Goal: Information Seeking & Learning: Learn about a topic

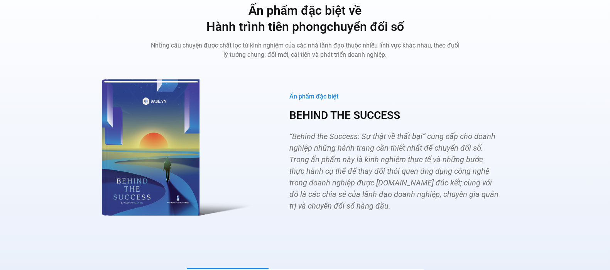
scroll to position [2893, 0]
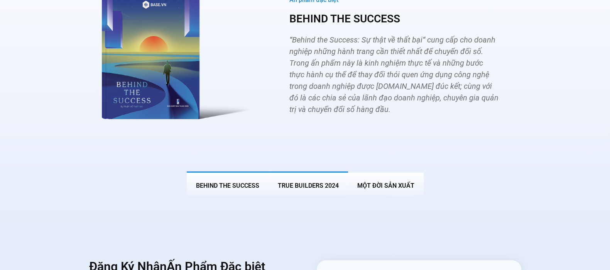
click at [301, 182] on span "True Builders 2024" at bounding box center [308, 185] width 61 height 7
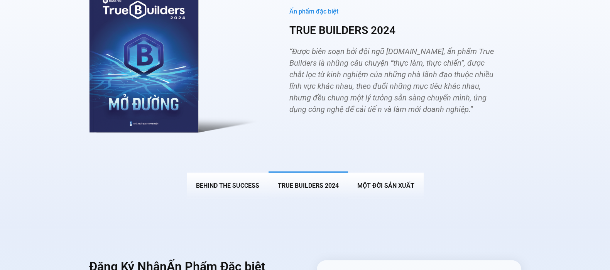
scroll to position [2785, 0]
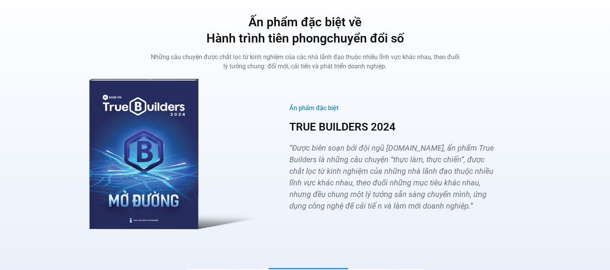
click at [328, 120] on h3 "TRUE BUILDERS 2024" at bounding box center [394, 127] width 210 height 14
click at [328, 165] on span "“Được biên soạn bởi đội ngũ [DOMAIN_NAME], ấn phẩm True Builders là những câu c…" at bounding box center [391, 176] width 205 height 67
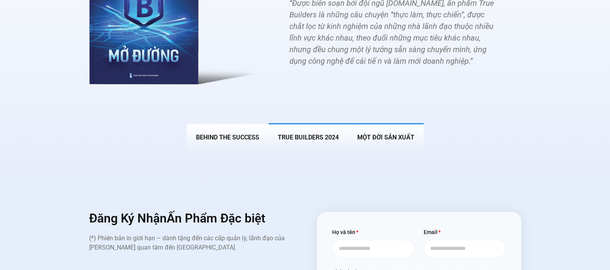
click at [400, 131] on button "MỘT ĐỜI SẢN XUẤT" at bounding box center [386, 136] width 76 height 27
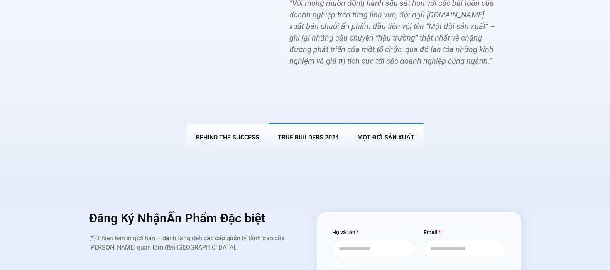
click at [311, 134] on span "True Builders 2024" at bounding box center [308, 137] width 61 height 7
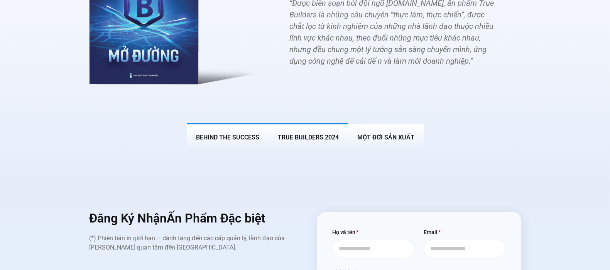
click at [206, 126] on button "BEHIND THE SUCCESS" at bounding box center [228, 136] width 82 height 27
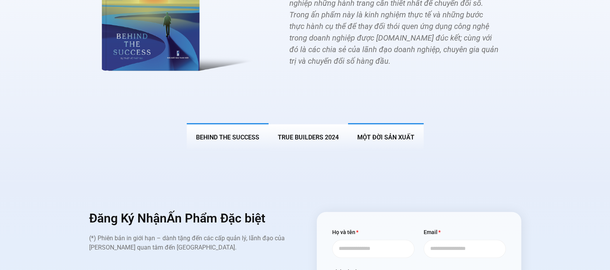
click at [392, 134] on span "MỘT ĐỜI SẢN XUẤT" at bounding box center [385, 137] width 57 height 7
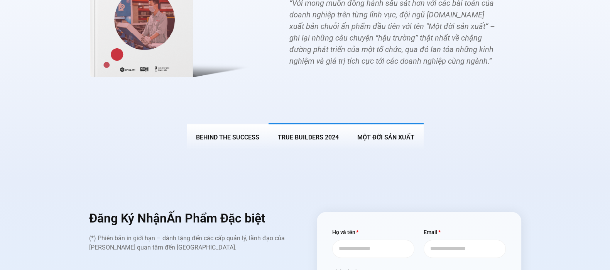
click at [313, 134] on span "True Builders 2024" at bounding box center [308, 137] width 61 height 7
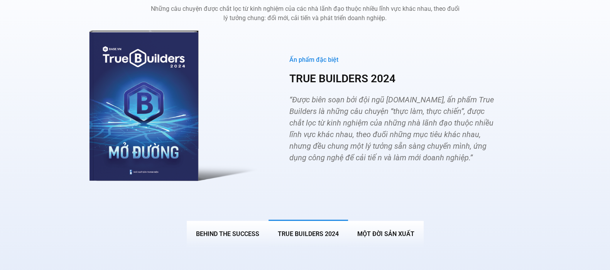
scroll to position [2785, 0]
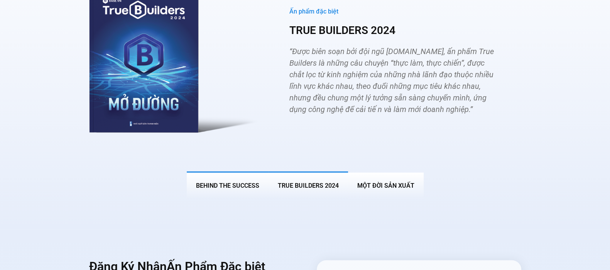
click at [233, 182] on span "BEHIND THE SUCCESS" at bounding box center [227, 185] width 63 height 7
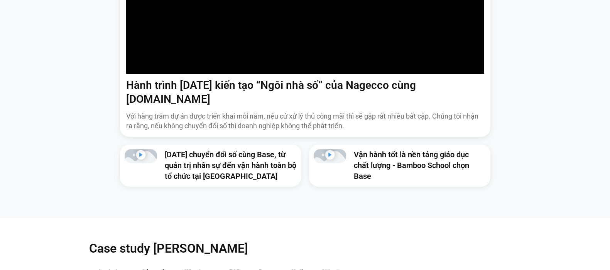
scroll to position [384, 0]
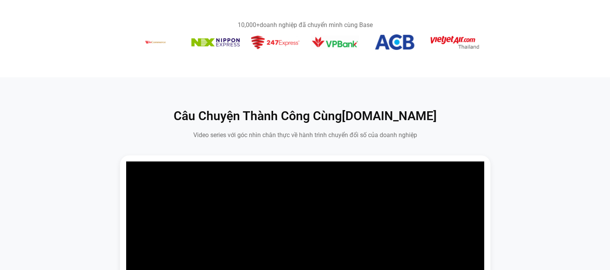
click at [210, 41] on img "10 / 14" at bounding box center [215, 42] width 48 height 8
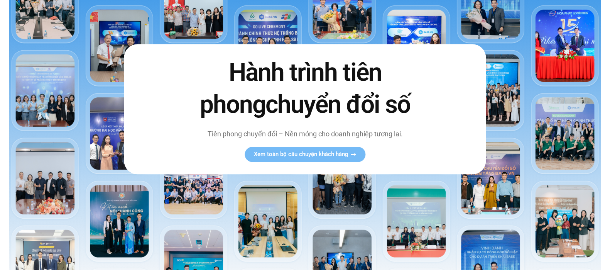
scroll to position [0, 0]
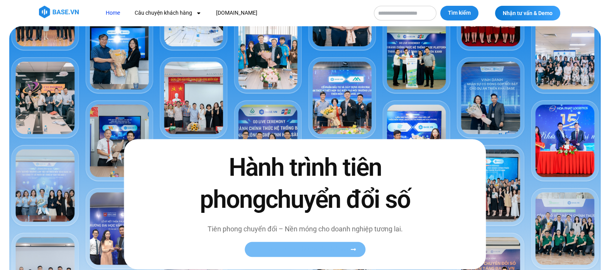
click at [326, 254] on link "Xem toàn bộ câu chuyện khách hàng" at bounding box center [305, 249] width 121 height 15
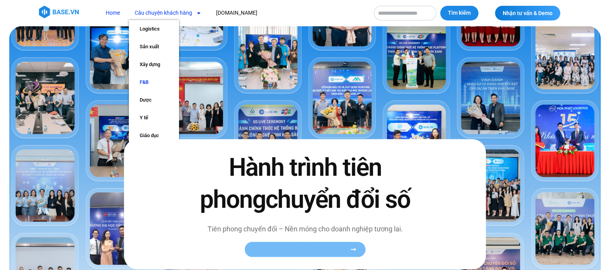
scroll to position [48, 0]
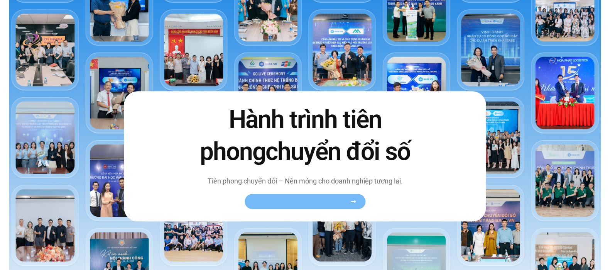
click at [346, 201] on span "Xem toàn bộ câu chuyện khách hàng" at bounding box center [301, 201] width 95 height 6
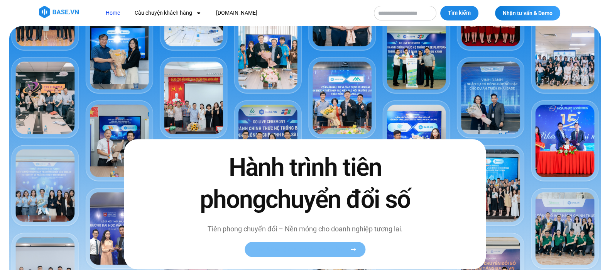
click at [338, 250] on span "Xem toàn bộ câu chuyện khách hàng" at bounding box center [301, 249] width 95 height 6
click at [157, 15] on link "Câu chuyện khách hàng" at bounding box center [168, 13] width 78 height 14
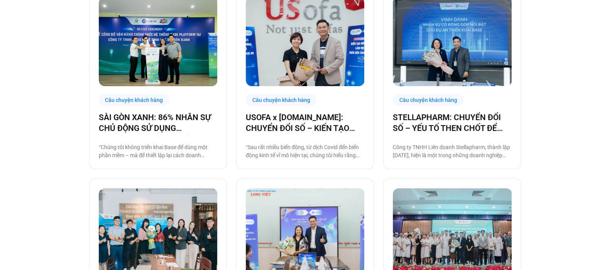
scroll to position [480, 0]
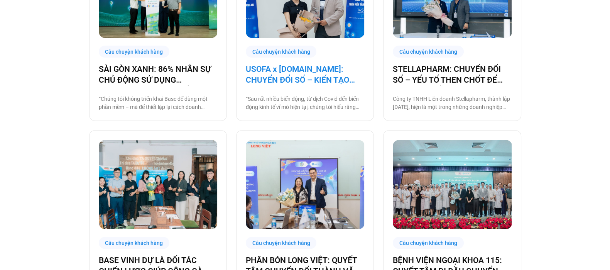
click at [315, 74] on link "USOFA x [DOMAIN_NAME]: CHUYỂN ĐỔI SỐ – KIẾN TẠO NỘI LỰC CHINH PHỤC THỊ TRƯỜNG Q…" at bounding box center [305, 75] width 118 height 22
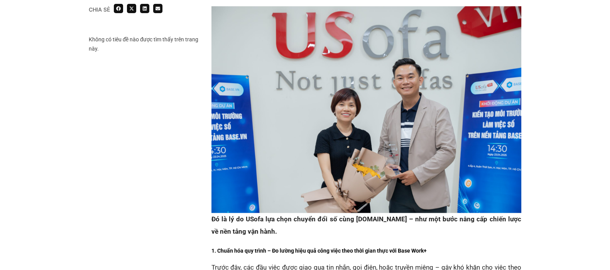
scroll to position [1158, 0]
